Goal: Task Accomplishment & Management: Manage account settings

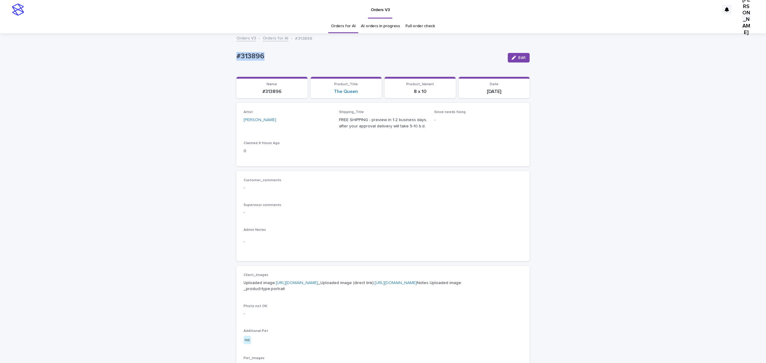
click at [519, 60] on span "Edit" at bounding box center [522, 58] width 7 height 4
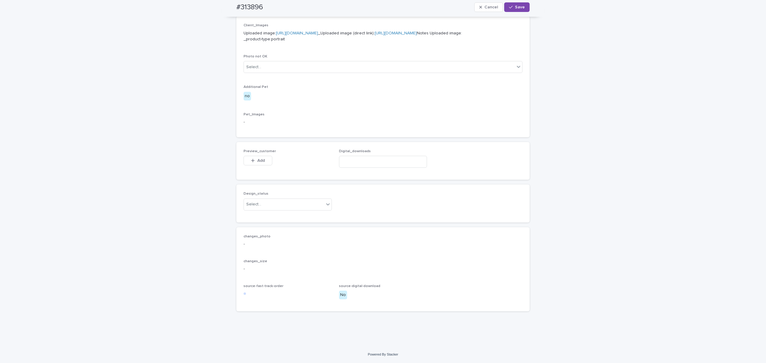
scroll to position [359, 0]
click at [263, 163] on span "Add" at bounding box center [260, 161] width 7 height 4
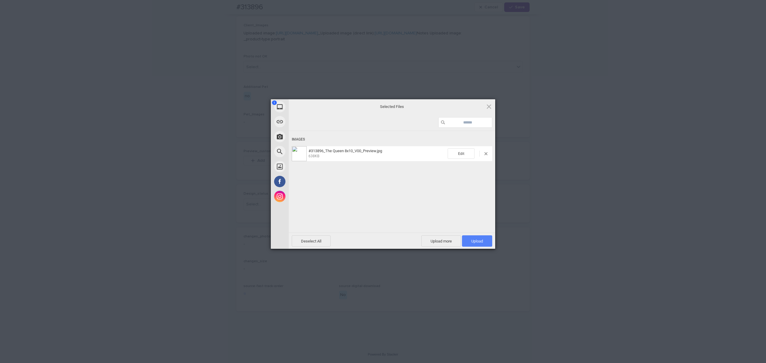
click at [485, 239] on span "Upload 1" at bounding box center [477, 241] width 30 height 11
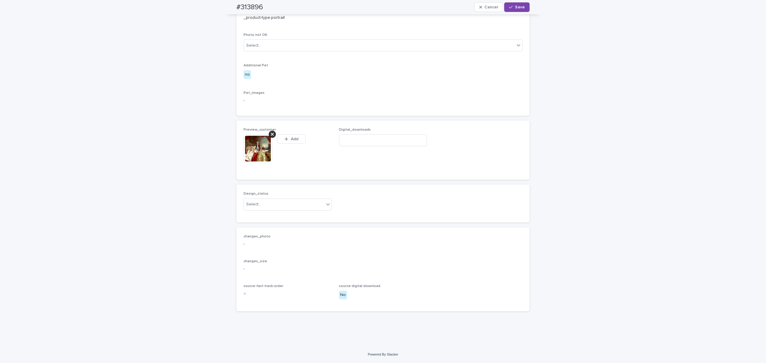
scroll to position [369, 0]
drag, startPoint x: 267, startPoint y: 240, endPoint x: 268, endPoint y: 246, distance: 6.6
click at [267, 215] on div "Design_status Select..." at bounding box center [288, 203] width 88 height 23
click at [268, 210] on div "Select..." at bounding box center [284, 205] width 80 height 10
click at [260, 257] on div "Uploaded" at bounding box center [285, 258] width 85 height 10
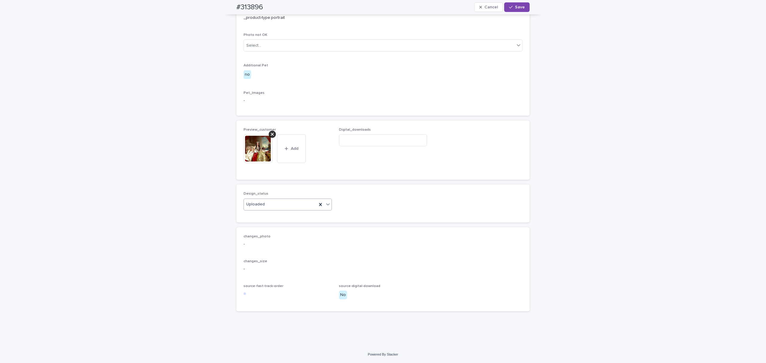
drag, startPoint x: 518, startPoint y: 4, endPoint x: 509, endPoint y: 16, distance: 14.3
click at [518, 4] on button "Save" at bounding box center [516, 7] width 25 height 10
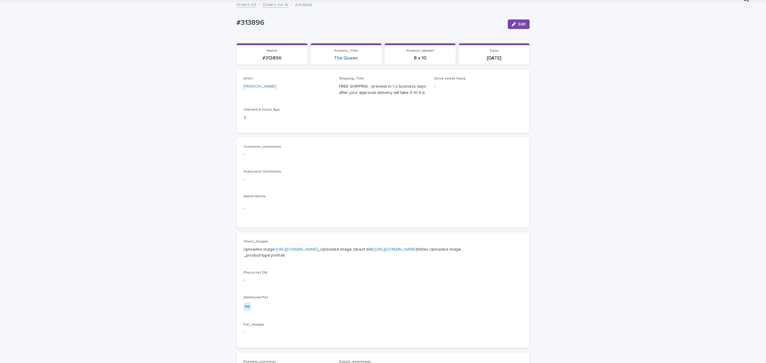
scroll to position [0, 0]
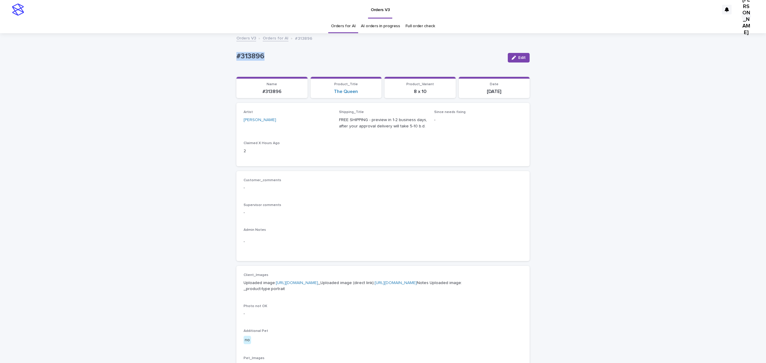
drag, startPoint x: 283, startPoint y: 62, endPoint x: 218, endPoint y: 65, distance: 64.7
click at [218, 65] on div "Loading... Saving… Loading... Saving… #313896 Edit #313896 Edit Sorry, there wa…" at bounding box center [383, 318] width 766 height 569
copy p "#313896"
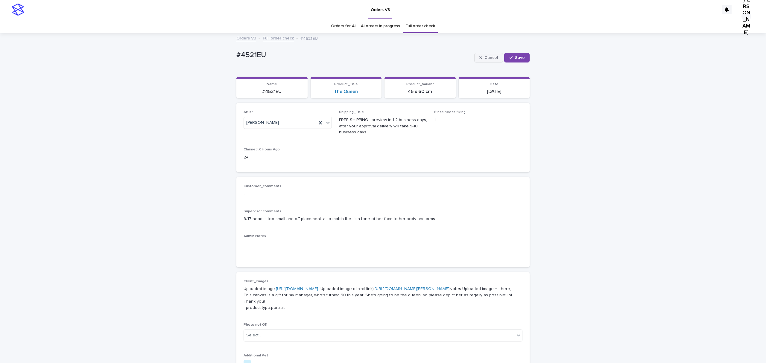
click at [485, 60] on span "Cancel" at bounding box center [491, 58] width 13 height 4
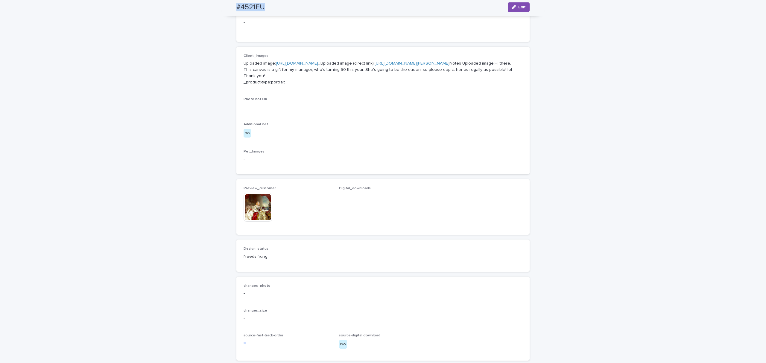
scroll to position [279, 0]
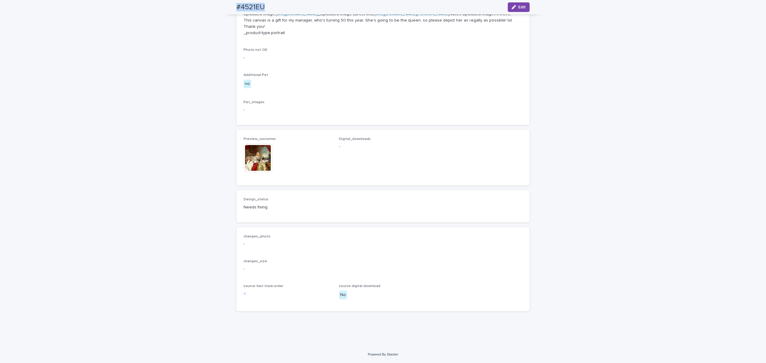
drag, startPoint x: 513, startPoint y: 6, endPoint x: 487, endPoint y: 33, distance: 36.6
click at [513, 6] on div "button" at bounding box center [515, 7] width 7 height 4
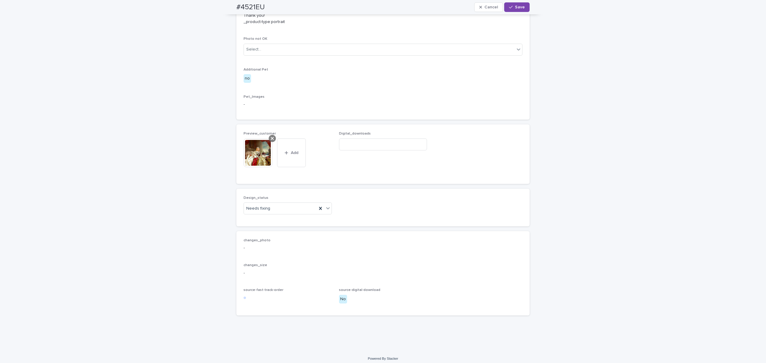
click at [269, 142] on div at bounding box center [272, 138] width 7 height 7
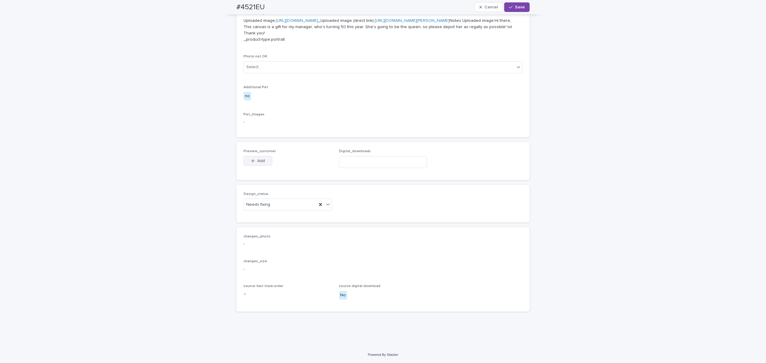
click at [257, 163] on span "Add" at bounding box center [260, 161] width 7 height 4
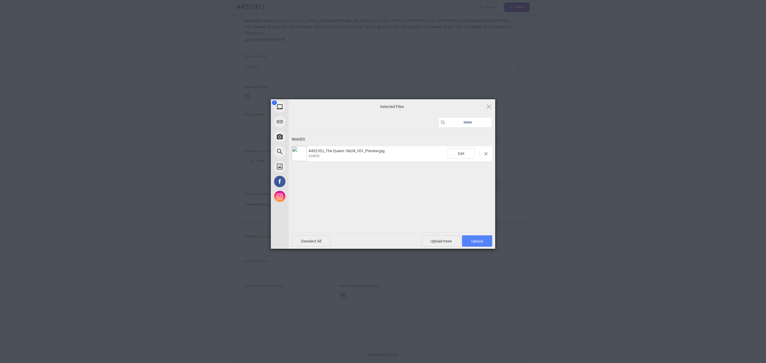
click at [479, 238] on span "Upload 1" at bounding box center [477, 241] width 30 height 11
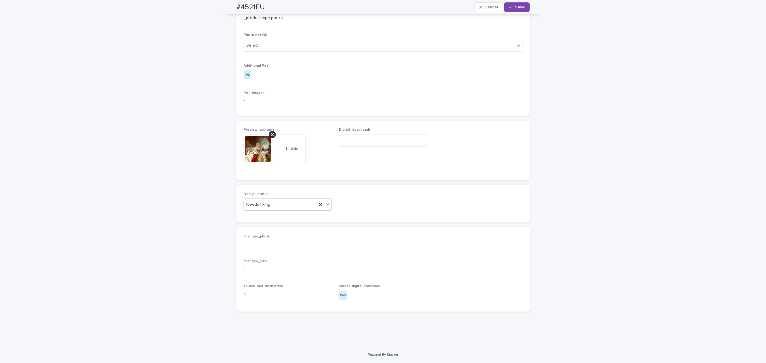
scroll to position [326, 0]
click at [265, 322] on div "Uploaded" at bounding box center [285, 324] width 85 height 10
click at [515, 9] on span "Save" at bounding box center [520, 7] width 10 height 4
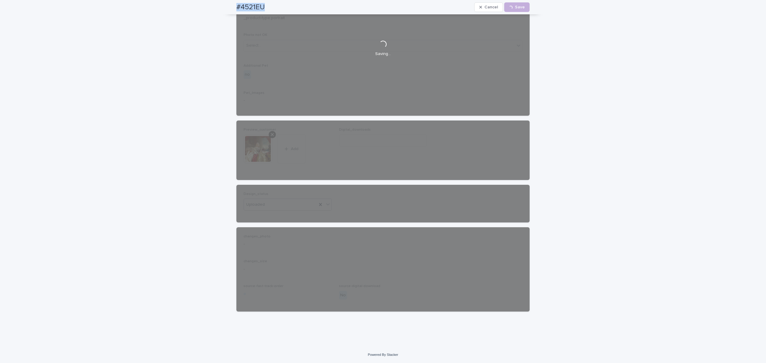
drag, startPoint x: 281, startPoint y: 10, endPoint x: 231, endPoint y: 13, distance: 49.2
click at [231, 13] on div "#4521EU Cancel Loading... Save" at bounding box center [383, 7] width 322 height 14
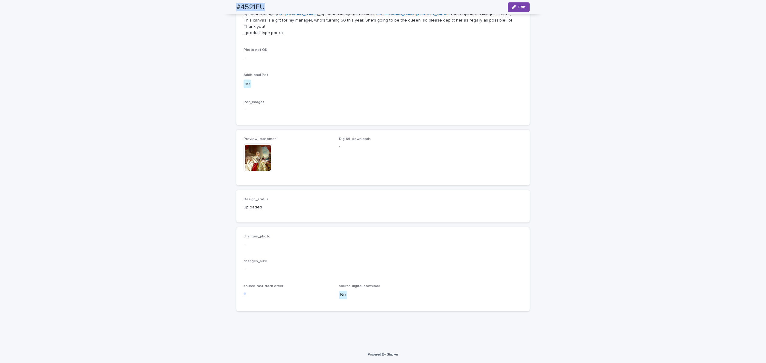
scroll to position [319, 0]
copy h2 "#4521EU"
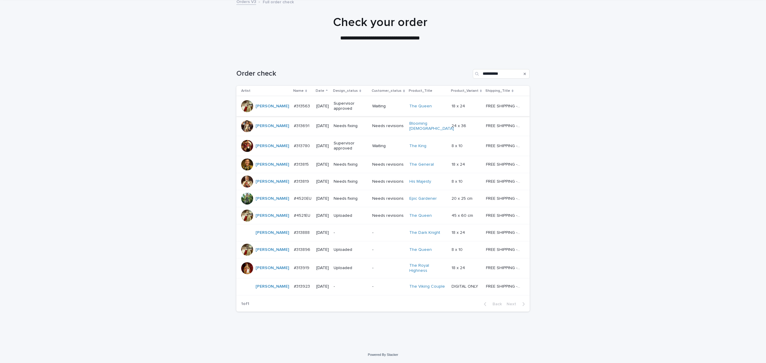
scroll to position [120, 0]
click at [294, 122] on p "#313691" at bounding box center [302, 125] width 17 height 6
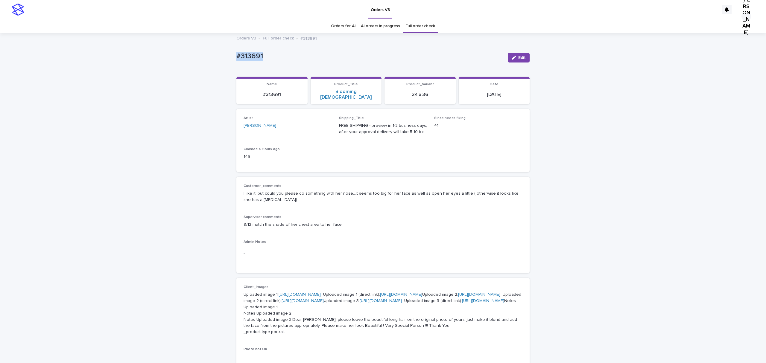
drag, startPoint x: 278, startPoint y: 55, endPoint x: 210, endPoint y: 55, distance: 68.3
click at [210, 55] on div "Loading... Saving… Loading... Saving… #313691 Edit #313691 Edit Sorry, there wa…" at bounding box center [383, 340] width 766 height 612
copy p "#313691"
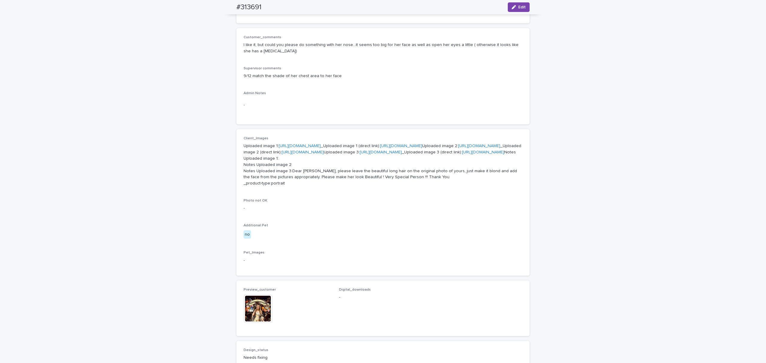
scroll to position [199, 0]
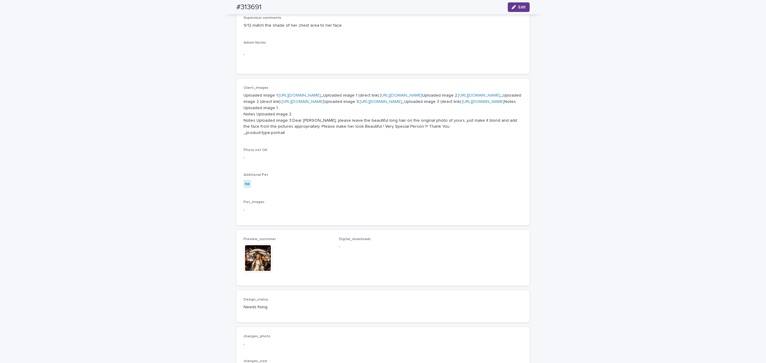
click at [520, 8] on span "Edit" at bounding box center [522, 7] width 7 height 4
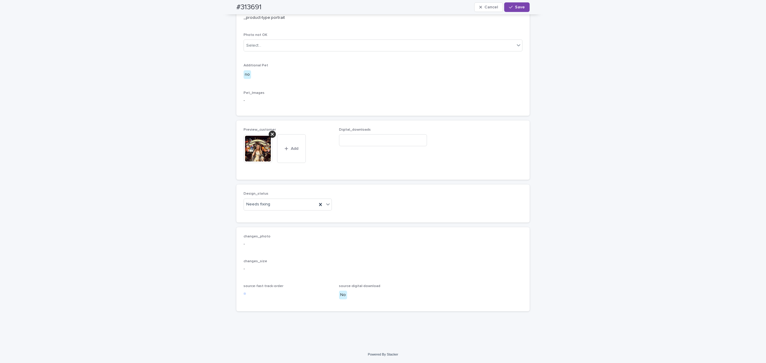
scroll to position [485, 0]
click at [274, 138] on div at bounding box center [272, 134] width 7 height 7
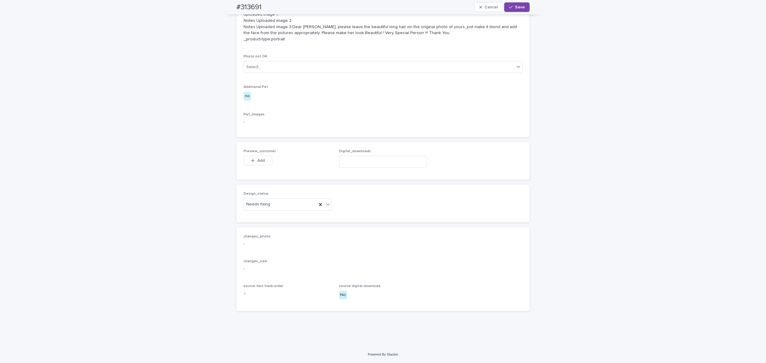
click at [261, 168] on div "Add" at bounding box center [258, 162] width 29 height 12
click at [266, 166] on button "Add" at bounding box center [258, 161] width 29 height 10
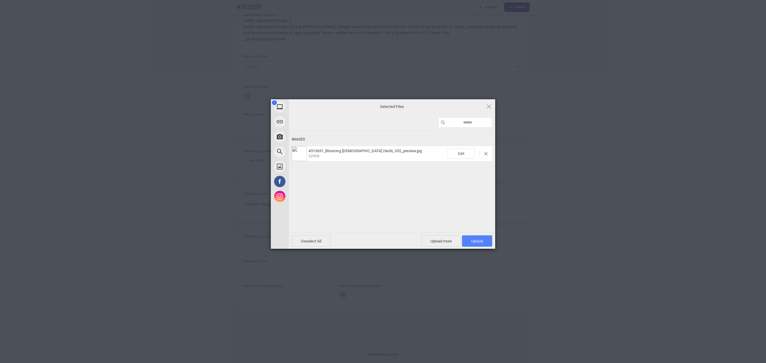
click at [475, 237] on span "Upload 1" at bounding box center [477, 241] width 30 height 11
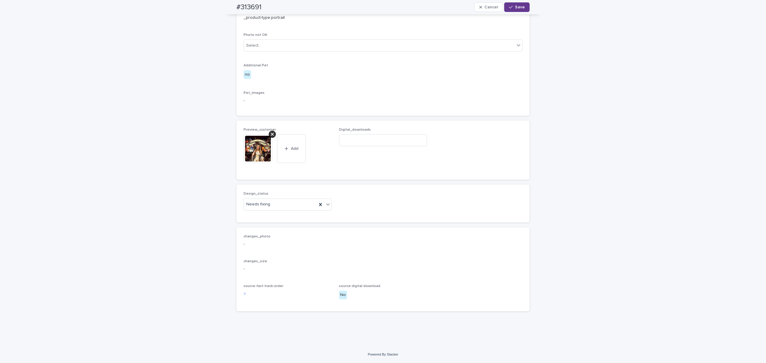
click at [515, 7] on span "Save" at bounding box center [520, 7] width 10 height 4
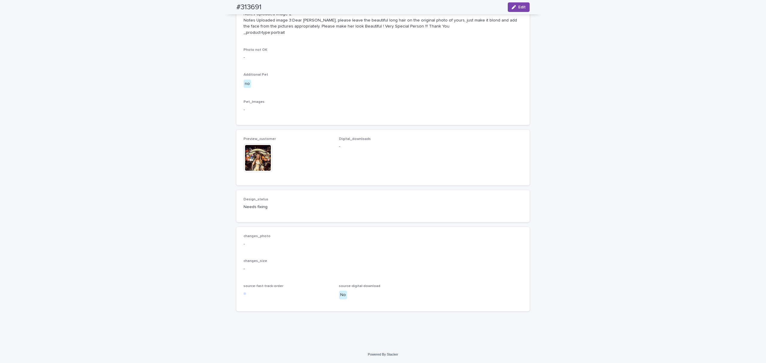
click at [270, 6] on div "#313691 Edit" at bounding box center [383, 7] width 293 height 14
drag, startPoint x: 271, startPoint y: 6, endPoint x: 231, endPoint y: 7, distance: 40.1
click at [231, 7] on div "#313691 Edit" at bounding box center [383, 7] width 322 height 14
copy h2 "#313691"
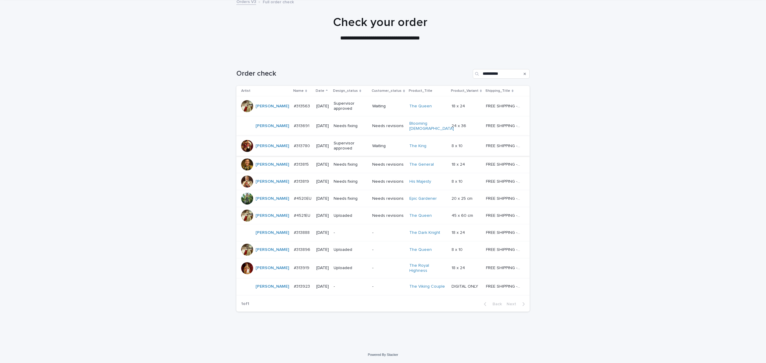
scroll to position [19, 0]
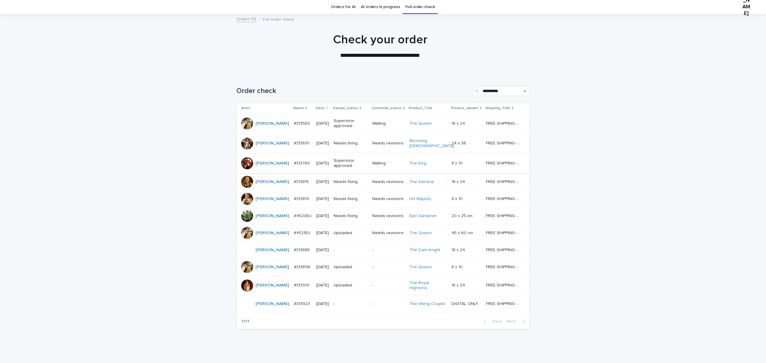
click at [294, 146] on p "#313691" at bounding box center [302, 143] width 17 height 6
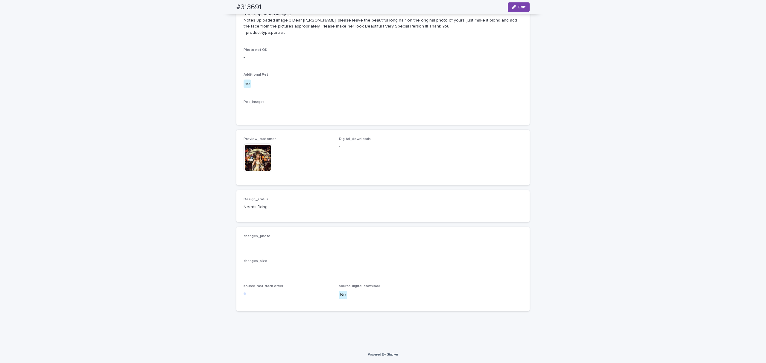
scroll to position [538, 0]
click at [514, 4] on button "Edit" at bounding box center [519, 7] width 22 height 10
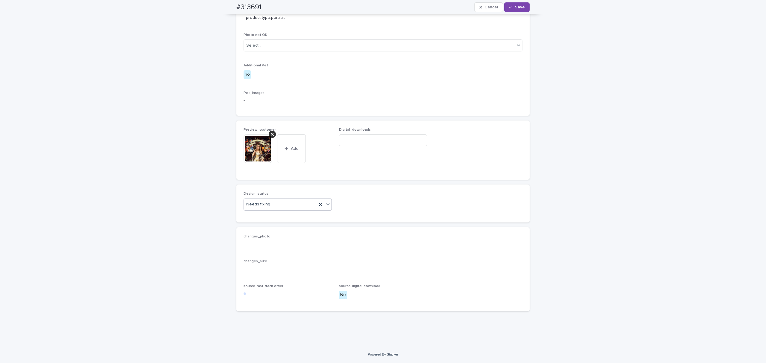
click at [280, 210] on div "Needs fixing" at bounding box center [280, 205] width 73 height 10
click at [271, 132] on icon at bounding box center [272, 134] width 3 height 5
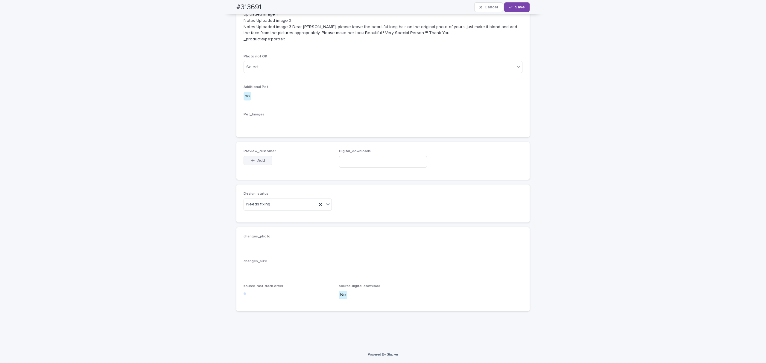
click at [260, 159] on span "Add" at bounding box center [260, 161] width 7 height 4
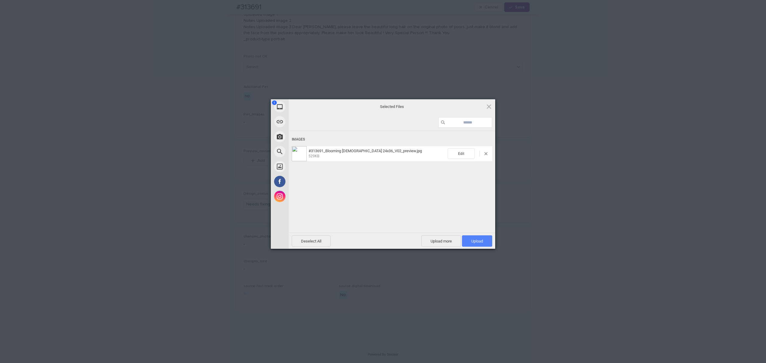
click at [480, 242] on span "Upload 1" at bounding box center [477, 241] width 30 height 11
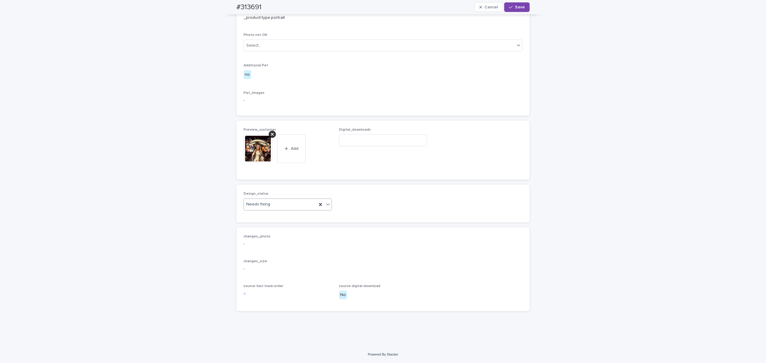
click at [290, 207] on div "Needs fixing" at bounding box center [280, 205] width 73 height 10
click at [267, 222] on div "Uploaded" at bounding box center [285, 221] width 85 height 10
click at [515, 6] on span "Save" at bounding box center [520, 7] width 10 height 4
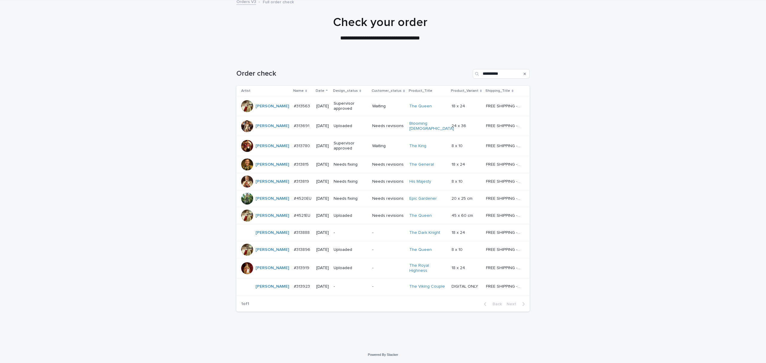
scroll to position [19, 0]
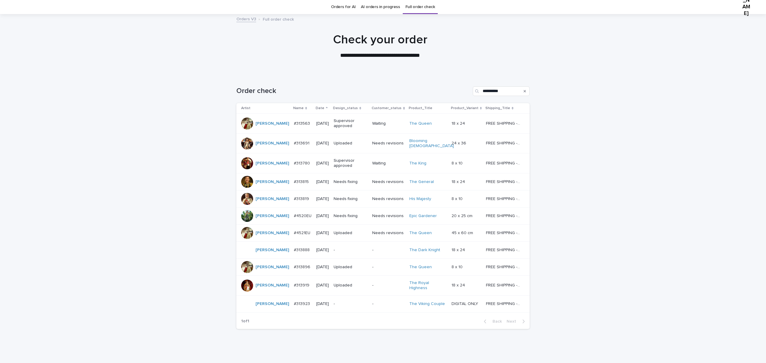
click at [294, 185] on p "#313815" at bounding box center [302, 181] width 16 height 6
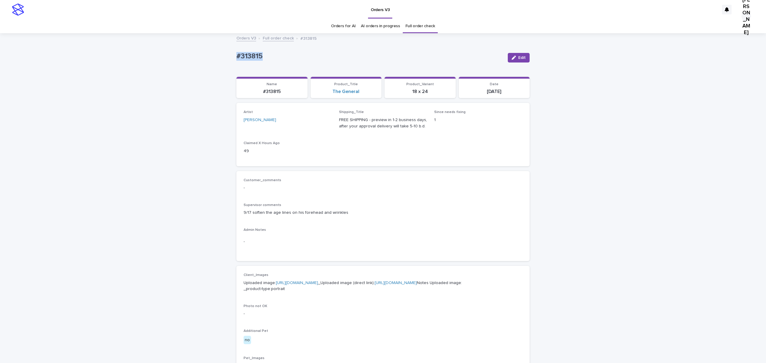
drag, startPoint x: 274, startPoint y: 59, endPoint x: 211, endPoint y: 59, distance: 63.5
click at [211, 59] on div "Loading... Saving… Loading... Saving… #313815 Edit #313815 Edit Sorry, there wa…" at bounding box center [383, 318] width 766 height 569
copy p "#313815"
click at [520, 60] on span "Edit" at bounding box center [522, 58] width 7 height 4
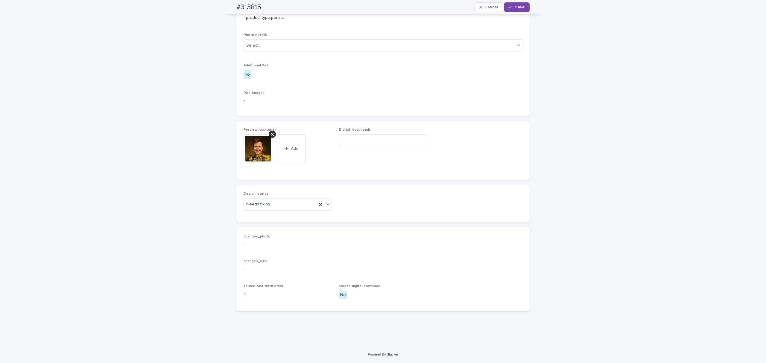
scroll to position [399, 0]
click at [271, 138] on div at bounding box center [272, 134] width 7 height 7
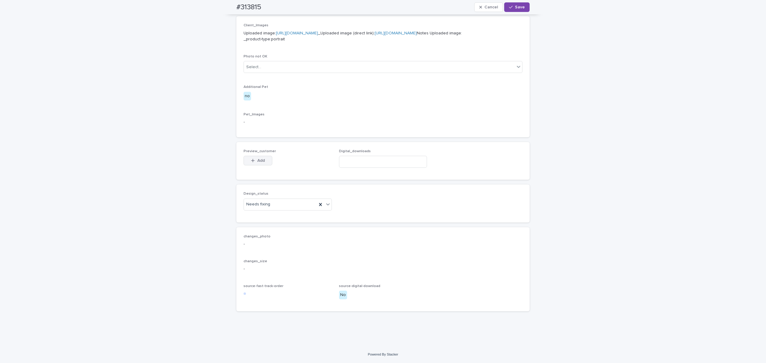
click at [257, 159] on span "Add" at bounding box center [260, 161] width 7 height 4
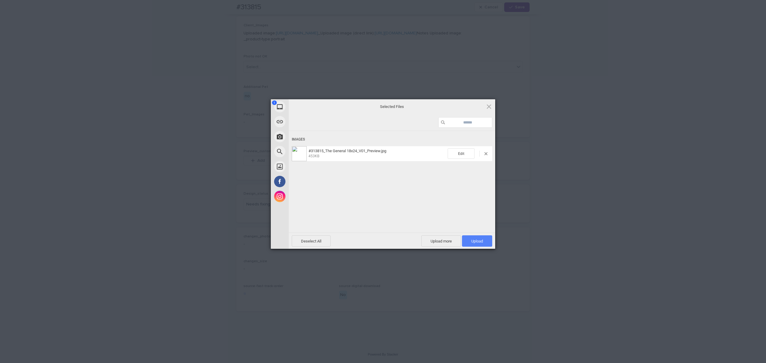
click at [479, 240] on span "Upload 1" at bounding box center [478, 241] width 12 height 4
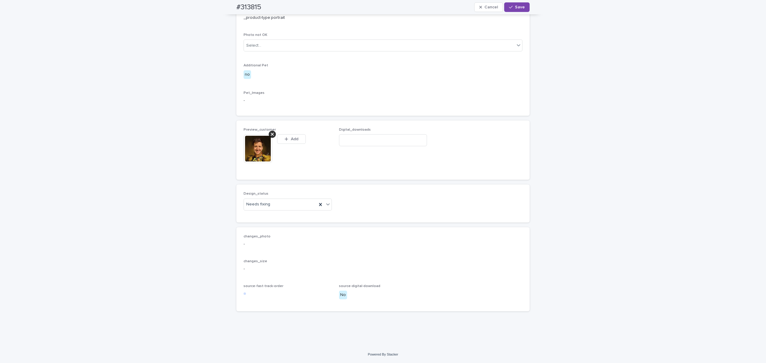
scroll to position [409, 0]
drag, startPoint x: 254, startPoint y: 212, endPoint x: 251, endPoint y: 231, distance: 19.3
click at [261, 228] on div "Uploaded" at bounding box center [285, 226] width 85 height 10
drag, startPoint x: 511, startPoint y: 6, endPoint x: 507, endPoint y: 6, distance: 4.5
click at [515, 5] on span "Save" at bounding box center [520, 7] width 10 height 4
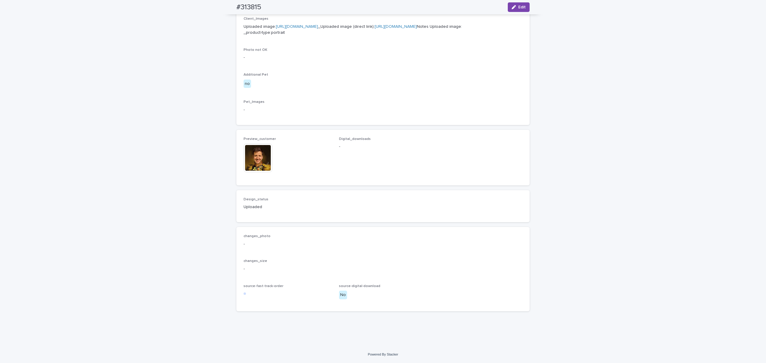
scroll to position [402, 0]
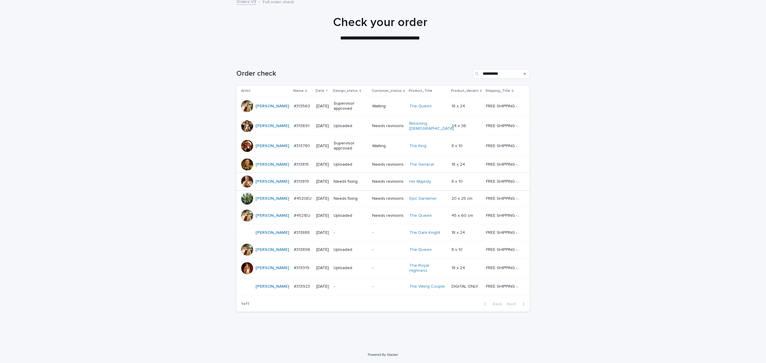
scroll to position [80, 0]
click at [294, 180] on p "#313819" at bounding box center [302, 181] width 16 height 6
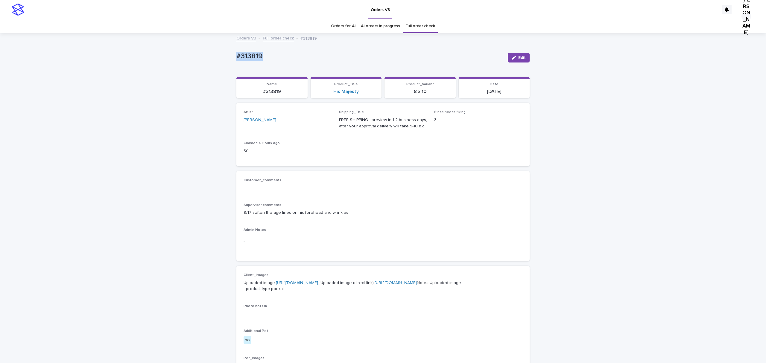
drag, startPoint x: 246, startPoint y: 58, endPoint x: 210, endPoint y: 59, distance: 36.2
click at [210, 59] on div "Loading... Saving… Loading... Saving… #313819 Edit #313819 Edit Sorry, there wa…" at bounding box center [383, 318] width 766 height 569
copy p "#313819"
click at [514, 59] on button "Edit" at bounding box center [519, 58] width 22 height 10
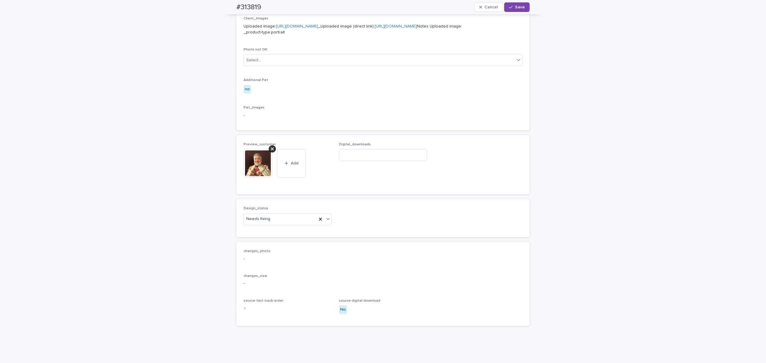
scroll to position [279, 0]
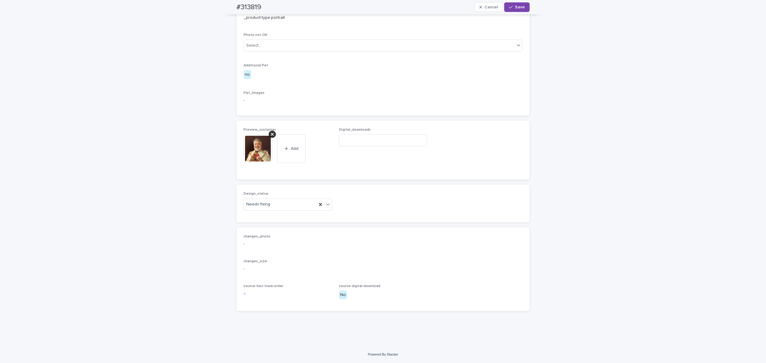
click at [271, 137] on icon at bounding box center [272, 134] width 3 height 5
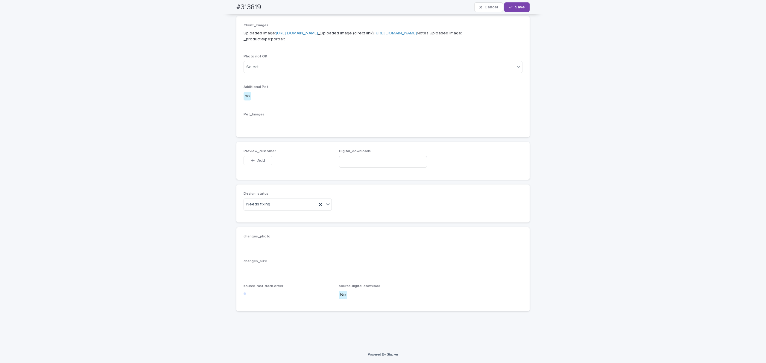
scroll to position [269, 0]
click at [259, 163] on span "Add" at bounding box center [260, 161] width 7 height 4
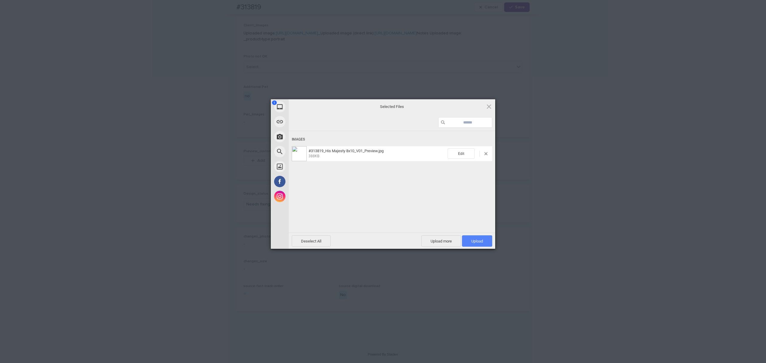
click at [483, 241] on span "Upload 1" at bounding box center [477, 241] width 30 height 11
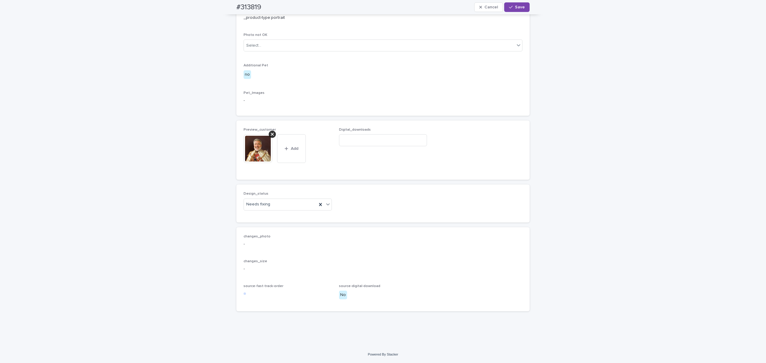
scroll to position [359, 0]
click at [295, 210] on div "Needs fixing" at bounding box center [280, 205] width 73 height 10
click at [258, 265] on div "Uploaded" at bounding box center [285, 268] width 85 height 10
click at [517, 5] on span "Save" at bounding box center [520, 7] width 10 height 4
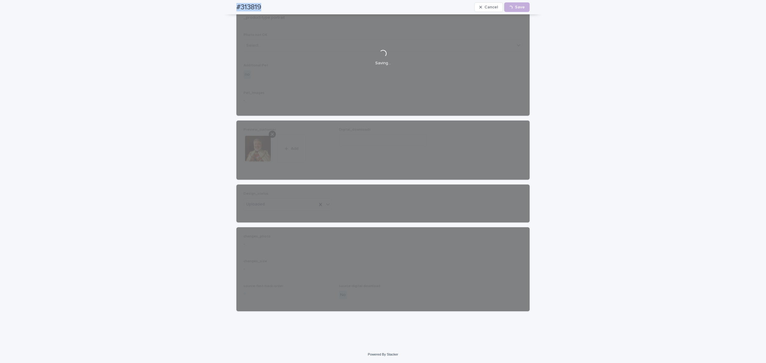
drag, startPoint x: 273, startPoint y: 7, endPoint x: 225, endPoint y: 7, distance: 47.6
click at [225, 7] on div "#313819 Cancel Loading... Save" at bounding box center [383, 7] width 322 height 14
copy h2 "#313819"
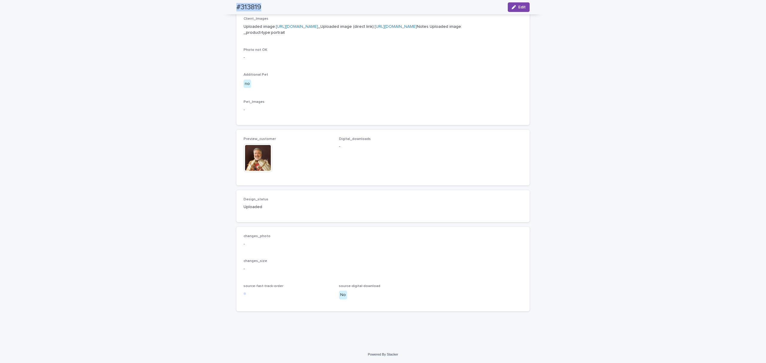
scroll to position [352, 0]
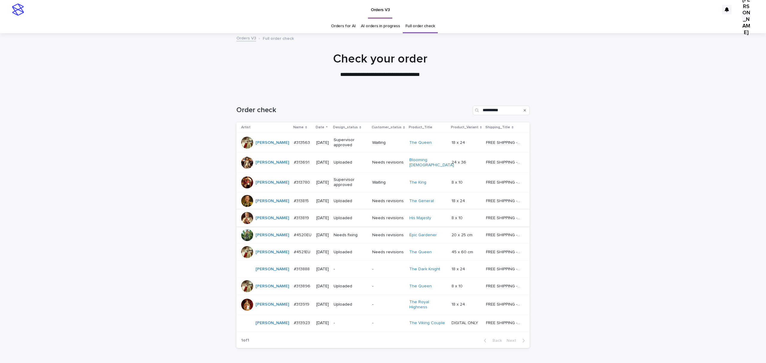
scroll to position [40, 0]
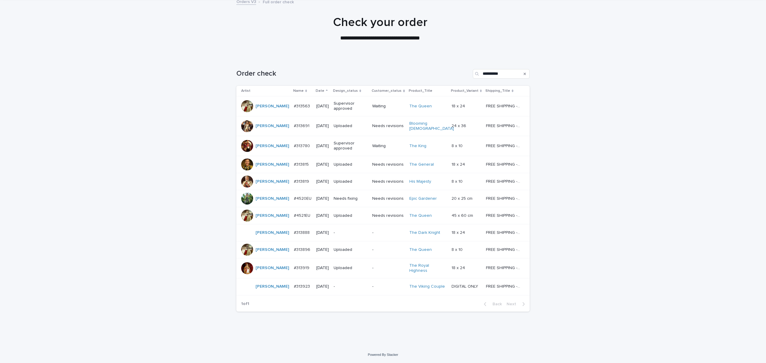
click at [295, 201] on p "#4520EU" at bounding box center [303, 198] width 19 height 6
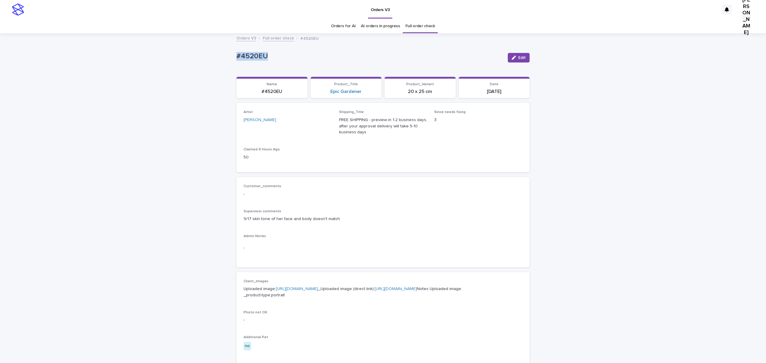
drag, startPoint x: 283, startPoint y: 61, endPoint x: 227, endPoint y: 66, distance: 56.2
click at [208, 63] on div "Loading... Saving… Loading... Saving… #4520EU Edit #4520EU Edit Sorry, there wa…" at bounding box center [383, 321] width 766 height 575
copy p "#4520EU"
click at [519, 60] on span "Edit" at bounding box center [522, 58] width 7 height 4
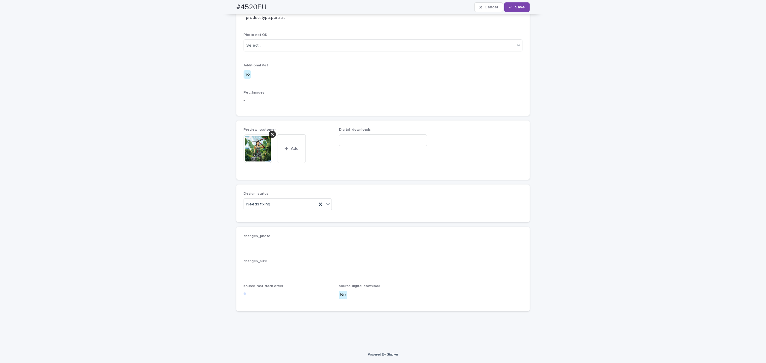
scroll to position [359, 0]
click at [271, 137] on icon at bounding box center [272, 134] width 3 height 5
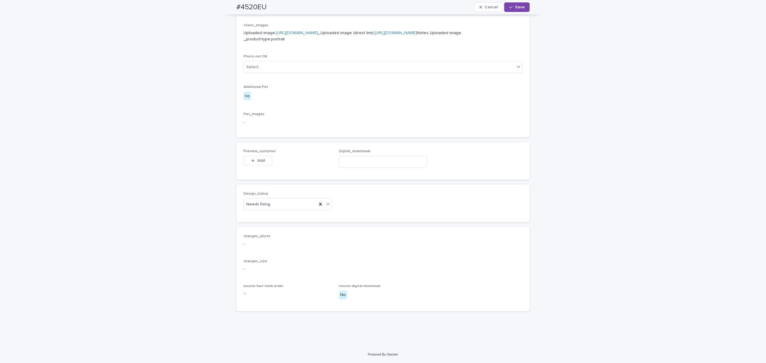
scroll to position [350, 0]
click at [257, 163] on span "Add" at bounding box center [260, 161] width 7 height 4
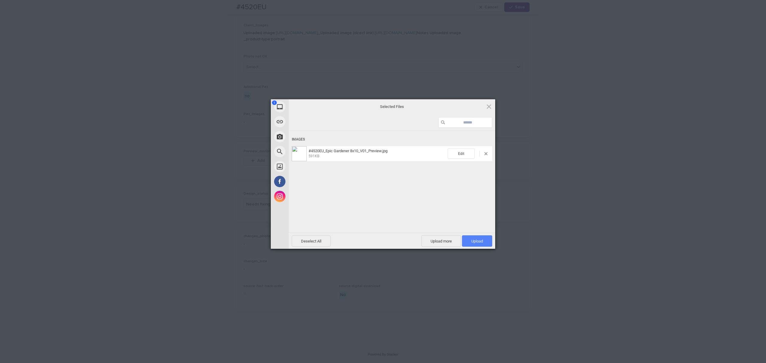
click at [475, 240] on span "Upload 1" at bounding box center [478, 241] width 12 height 4
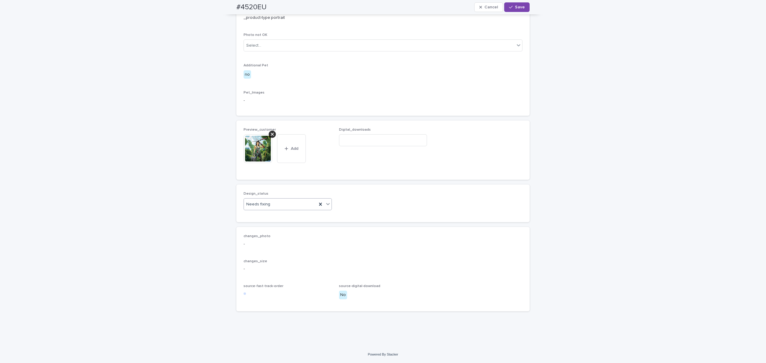
click at [279, 210] on div "Needs fixing" at bounding box center [280, 205] width 73 height 10
click at [265, 277] on div "Uploaded" at bounding box center [285, 276] width 85 height 10
click at [519, 7] on span "Save" at bounding box center [520, 7] width 10 height 4
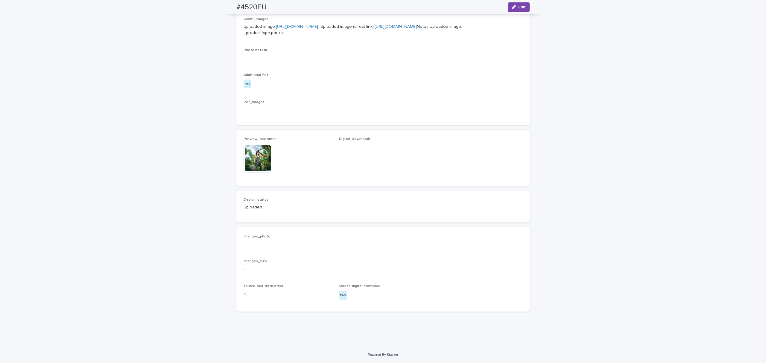
scroll to position [353, 0]
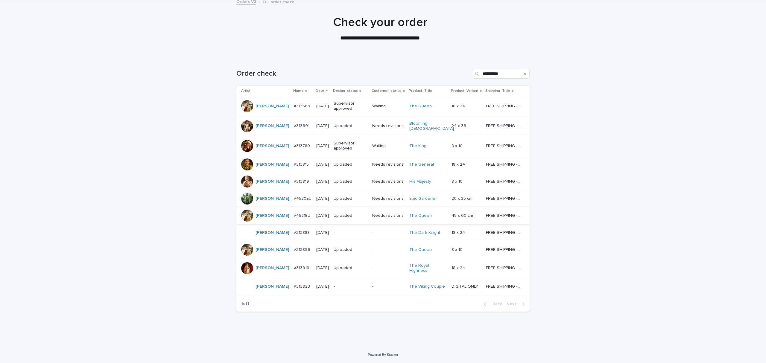
scroll to position [134, 0]
click at [294, 229] on p "#313888" at bounding box center [302, 232] width 17 height 6
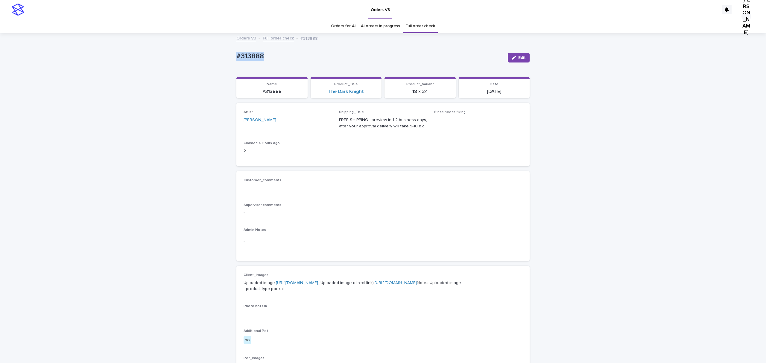
drag, startPoint x: 276, startPoint y: 61, endPoint x: 202, endPoint y: 59, distance: 73.4
click at [202, 59] on div "Loading... Saving… Loading... Saving… #313888 Edit #313888 Edit Sorry, there wa…" at bounding box center [383, 306] width 766 height 545
copy p "#313888"
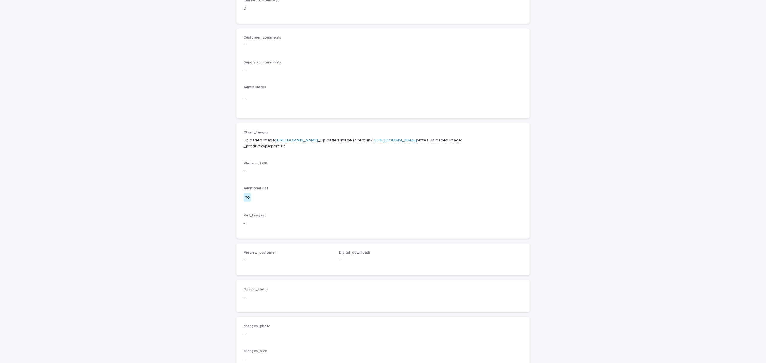
scroll to position [160, 0]
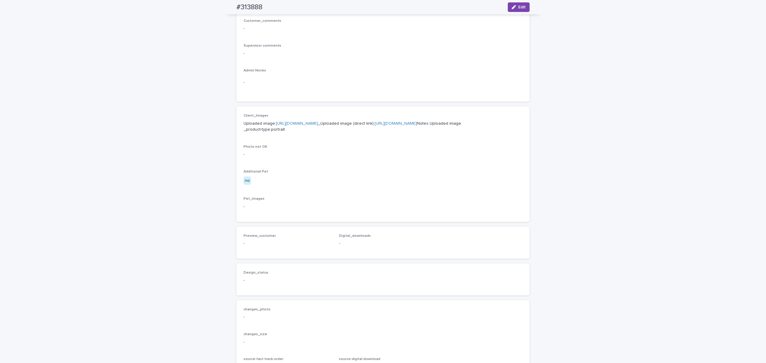
click at [375, 126] on link "[URL][DOMAIN_NAME]" at bounding box center [396, 124] width 42 height 4
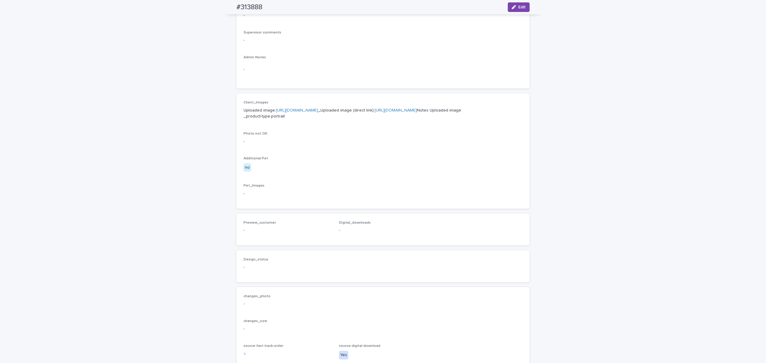
scroll to position [199, 0]
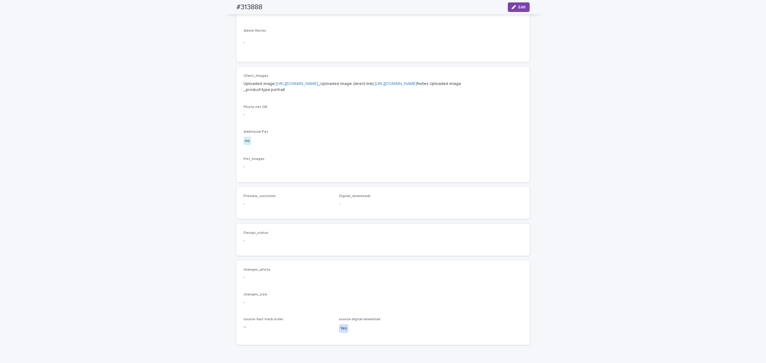
click at [56, 163] on div "Loading... Saving… Loading... Saving… #313888 Edit #313888 Edit Sorry, there wa…" at bounding box center [383, 106] width 766 height 545
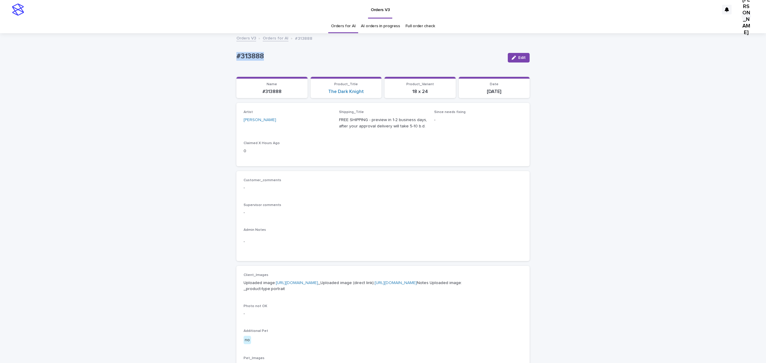
drag, startPoint x: 272, startPoint y: 60, endPoint x: 159, endPoint y: 60, distance: 113.8
click at [159, 60] on div "Loading... Saving… Loading... Saving… #313888 Edit #313888 Edit Sorry, there wa…" at bounding box center [383, 306] width 766 height 545
copy p "#313888"
drag, startPoint x: 522, startPoint y: 60, endPoint x: 429, endPoint y: 131, distance: 116.5
click at [522, 60] on button "Edit" at bounding box center [519, 58] width 22 height 10
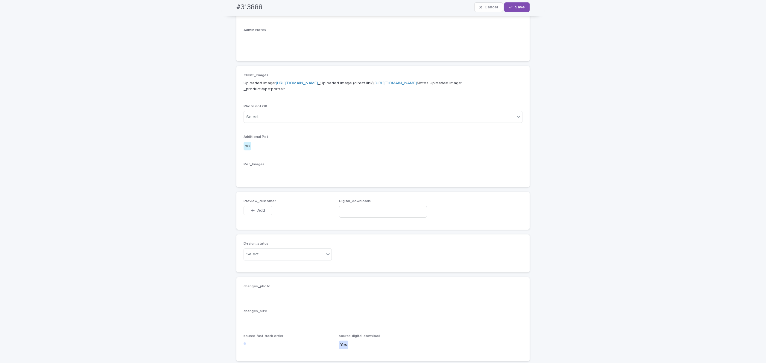
scroll to position [359, 0]
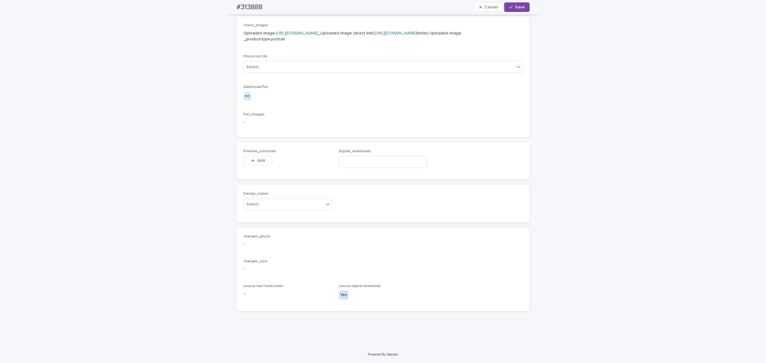
drag, startPoint x: 256, startPoint y: 180, endPoint x: 264, endPoint y: 192, distance: 14.6
click at [257, 163] on span "Add" at bounding box center [260, 161] width 7 height 4
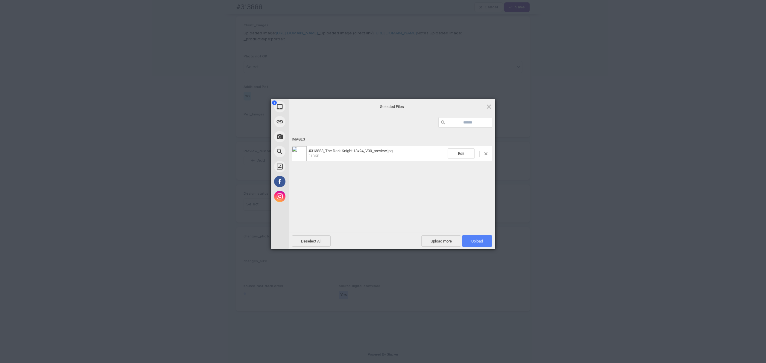
click at [478, 238] on span "Upload 1" at bounding box center [477, 241] width 30 height 11
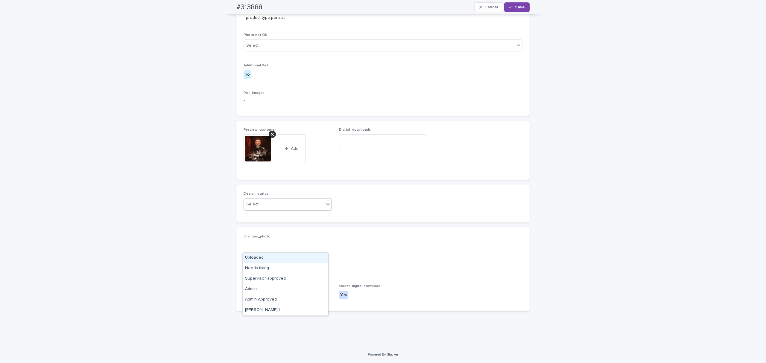
click at [284, 210] on div "Select..." at bounding box center [284, 205] width 80 height 10
click at [265, 259] on div "Uploaded" at bounding box center [285, 258] width 85 height 10
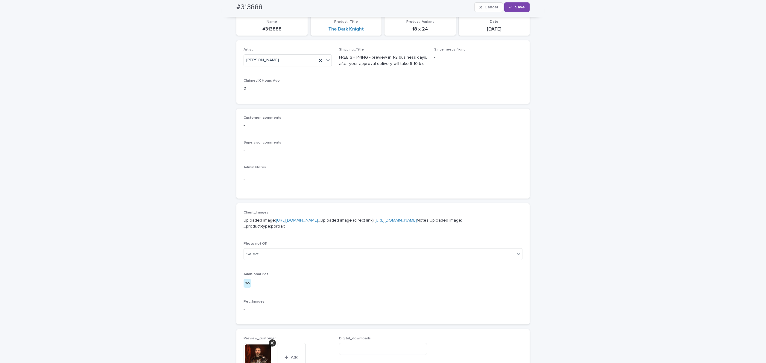
scroll to position [10, 0]
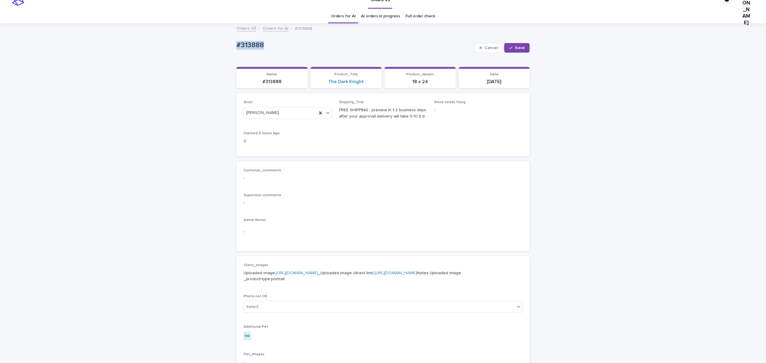
drag, startPoint x: 212, startPoint y: 54, endPoint x: 183, endPoint y: 61, distance: 30.2
click at [183, 61] on div "Loading... Saving… Loading... Saving… #313888 Cancel Save #313888 Cancel Save S…" at bounding box center [383, 316] width 766 height 584
copy p "#313888"
click at [515, 50] on span "Save" at bounding box center [520, 48] width 10 height 4
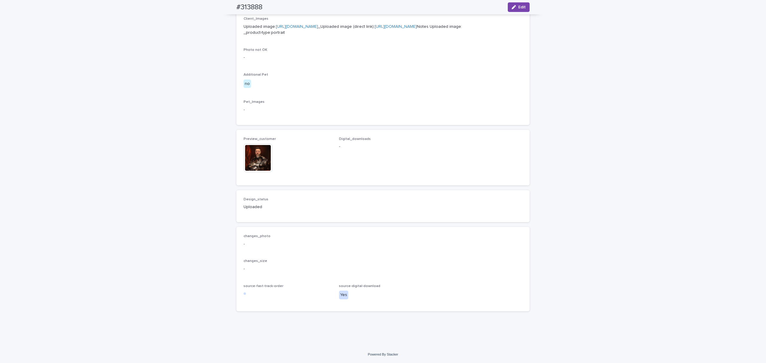
scroll to position [403, 0]
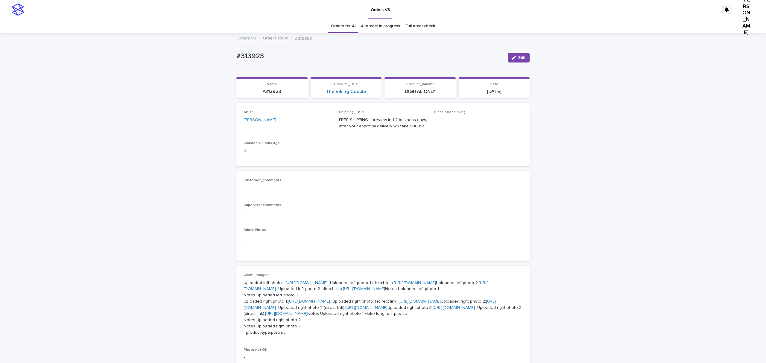
click at [611, 274] on div "Loading... Saving… Loading... Saving… #313923 Edit #313923 Edit Sorry, there wa…" at bounding box center [383, 328] width 766 height 589
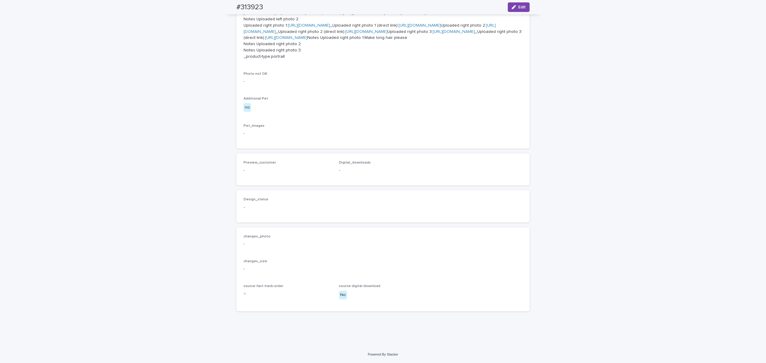
scroll to position [319, 0]
click at [307, 40] on link "https://files.getuploadkit.com/e11cfb23-3d37-4f5e-b252-d52a065c0f83/51bb1c88-8c…" at bounding box center [286, 38] width 42 height 4
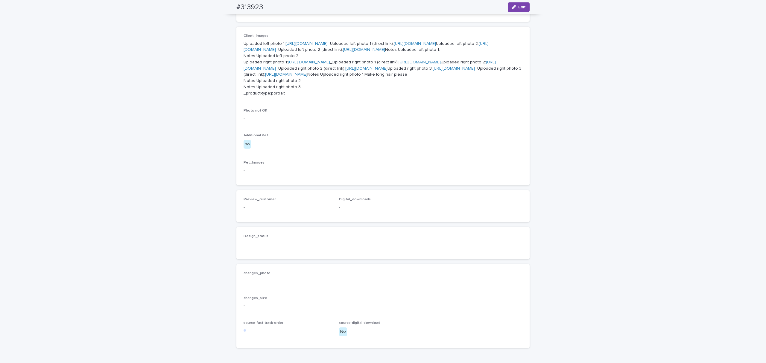
click at [374, 97] on p "Uploaded left photo 1: https://cdn.shopify.com-uploadkit.app/s/files/1/0033/480…" at bounding box center [383, 69] width 279 height 56
click at [433, 71] on link "https://cdn.shopify.com-uploadkit.app/s/files/1/0033/4807/0511/files/download.h…" at bounding box center [454, 68] width 42 height 4
click at [360, 71] on link "https://files.getuploadkit.com/e11cfb23-3d37-4f5e-b252-d52a065c0f83/2e056abd-de…" at bounding box center [366, 68] width 42 height 4
click at [399, 64] on link "https://files.getuploadkit.com/e11cfb23-3d37-4f5e-b252-d52a065c0f83/10732137-98…" at bounding box center [420, 62] width 42 height 4
click at [357, 52] on link "https://files.getuploadkit.com/e11cfb23-3d37-4f5e-b252-d52a065c0f83/75161784-6c…" at bounding box center [364, 50] width 42 height 4
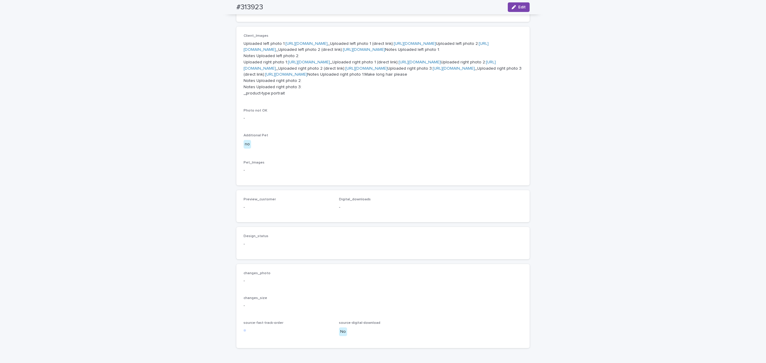
click at [394, 46] on link "https://files.getuploadkit.com/e11cfb23-3d37-4f5e-b252-d52a065c0f83/609a4578-51…" at bounding box center [415, 44] width 42 height 4
click at [582, 224] on div "Loading... Saving… Loading... Saving… #313923 Edit #313923 Edit Sorry, there wa…" at bounding box center [383, 88] width 766 height 589
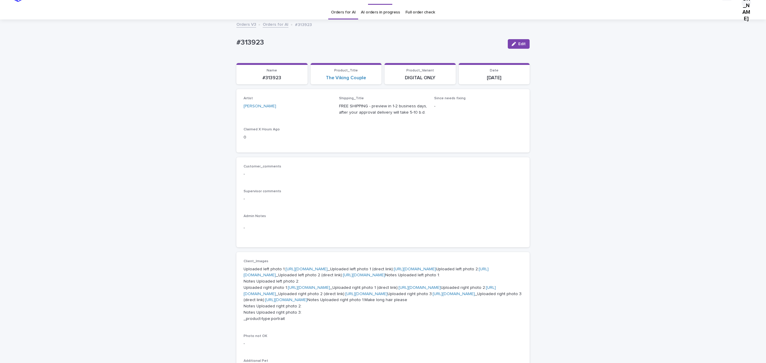
scroll to position [0, 0]
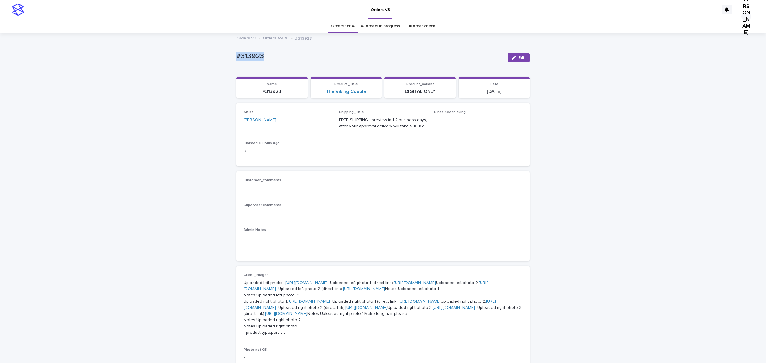
drag, startPoint x: 279, startPoint y: 57, endPoint x: 189, endPoint y: 57, distance: 89.8
click at [189, 57] on div "Loading... Saving… Loading... Saving… #313923 Edit #313923 Edit Sorry, there wa…" at bounding box center [383, 328] width 766 height 589
copy p "#313923"
drag, startPoint x: 514, startPoint y: 59, endPoint x: 442, endPoint y: 110, distance: 88.1
click at [514, 59] on button "Edit" at bounding box center [519, 58] width 22 height 10
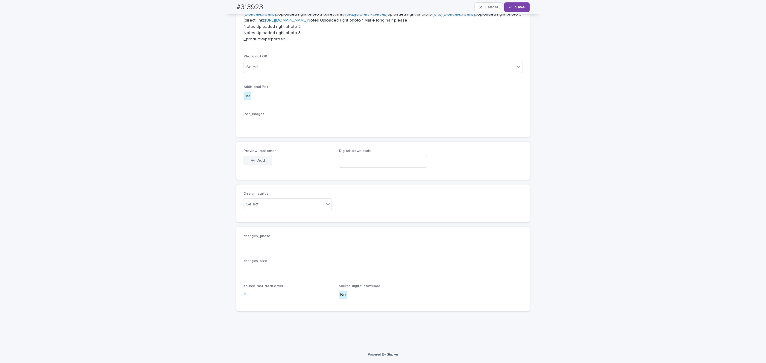
scroll to position [519, 0]
click at [254, 163] on div "button" at bounding box center [254, 161] width 6 height 4
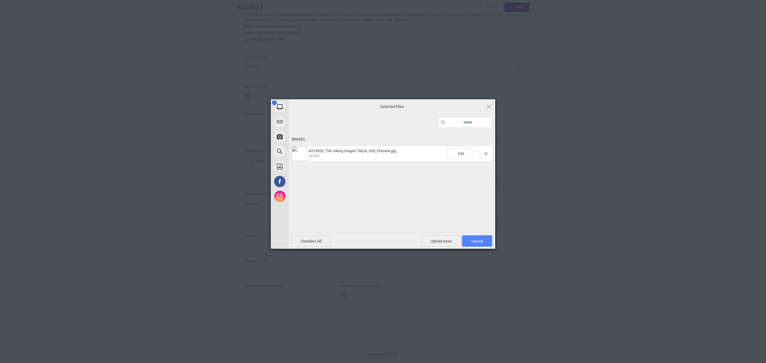
click at [477, 240] on span "Upload 1" at bounding box center [478, 241] width 12 height 4
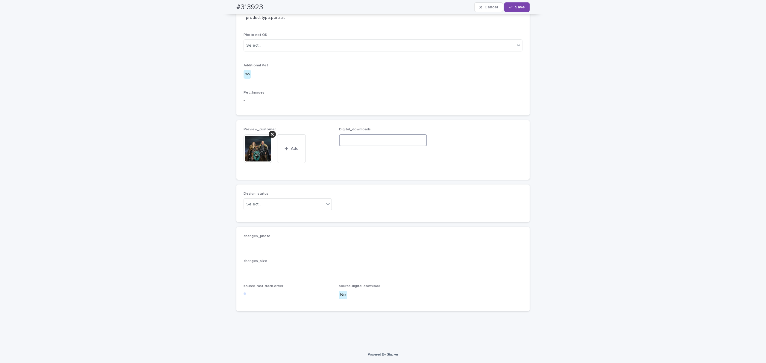
click at [359, 146] on input at bounding box center [383, 140] width 88 height 12
paste input "**********"
type input "**********"
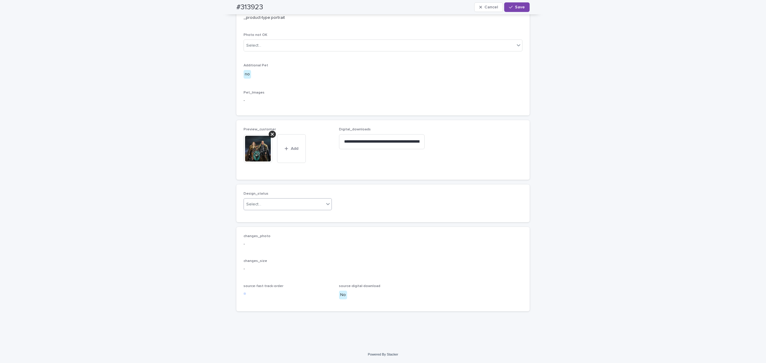
click at [276, 210] on div "Select..." at bounding box center [284, 205] width 80 height 10
click at [263, 294] on div "Uploaded" at bounding box center [285, 295] width 85 height 10
click at [522, 5] on button "Save" at bounding box center [516, 7] width 25 height 10
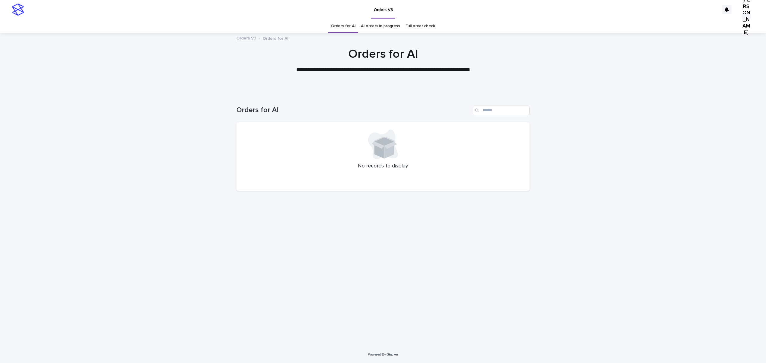
click at [419, 24] on link "Full order check" at bounding box center [421, 26] width 30 height 14
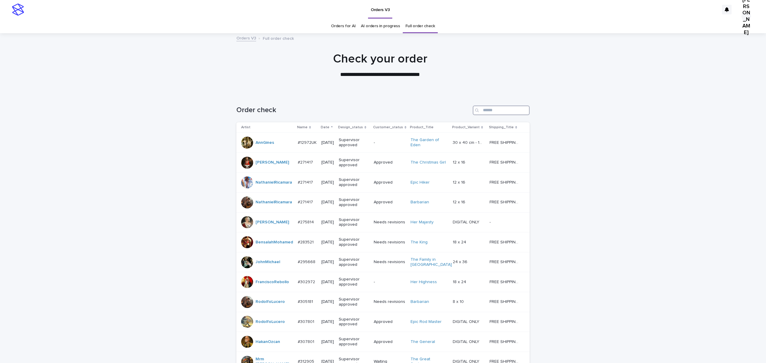
click at [492, 115] on input "Search" at bounding box center [501, 111] width 57 height 10
type input "**********"
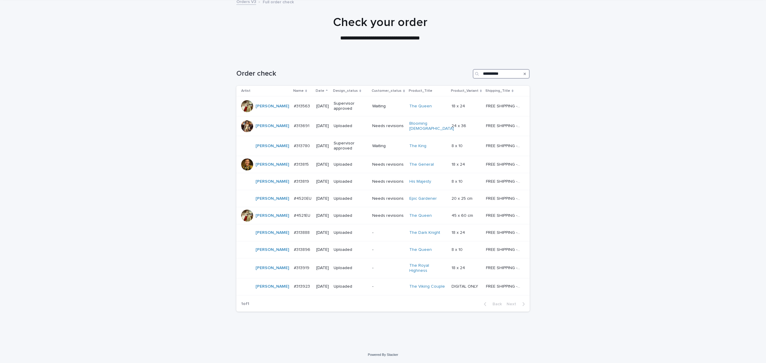
scroll to position [134, 0]
